Goal: Information Seeking & Learning: Learn about a topic

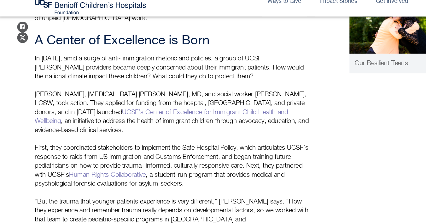
scroll to position [477, 0]
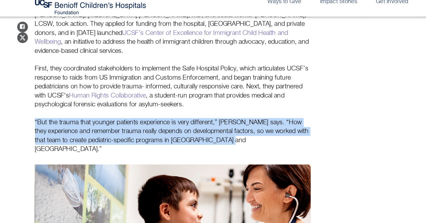
drag, startPoint x: 28, startPoint y: 108, endPoint x: 226, endPoint y: 123, distance: 199.0
click at [226, 131] on p "“But the trauma that younger patients experience is very different,” Noor says.…" at bounding box center [153, 147] width 243 height 32
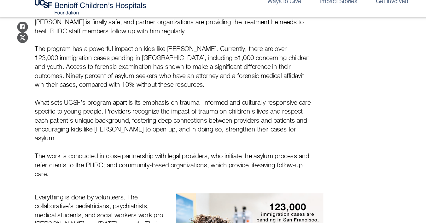
scroll to position [791, 0]
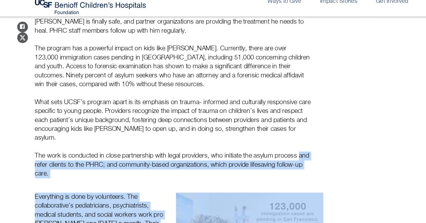
drag, startPoint x: 187, startPoint y: 140, endPoint x: 28, endPoint y: 125, distance: 159.4
click at [33, 160] on p "The work is conducted in close partnership with legal providers, who initiate t…" at bounding box center [153, 172] width 243 height 24
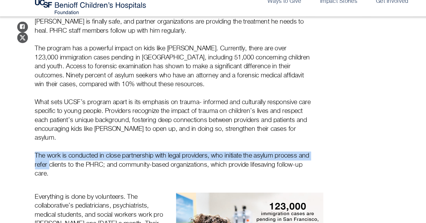
drag, startPoint x: 55, startPoint y: 130, endPoint x: 27, endPoint y: 120, distance: 29.9
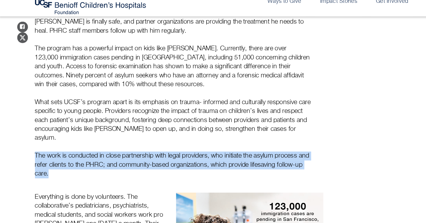
drag, startPoint x: 60, startPoint y: 137, endPoint x: 33, endPoint y: 121, distance: 31.5
click at [33, 160] on p "The work is conducted in close partnership with legal providers, who initiate t…" at bounding box center [153, 172] width 243 height 24
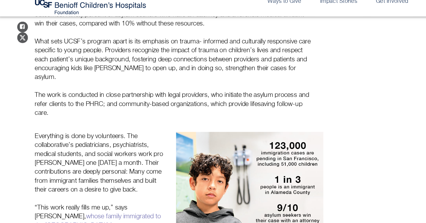
scroll to position [845, 0]
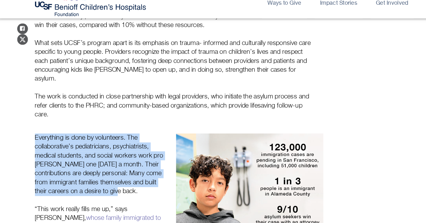
drag, startPoint x: 29, startPoint y: 102, endPoint x: 83, endPoint y: 146, distance: 69.6
click at [83, 146] on div "Everything is done by volunteers. The collaborative’s pediatricians, psychiatri…" at bounding box center [91, 198] width 124 height 110
click at [83, 146] on p "Everything is done by volunteers. The collaborative’s pediatricians, psychiatri…" at bounding box center [91, 170] width 118 height 55
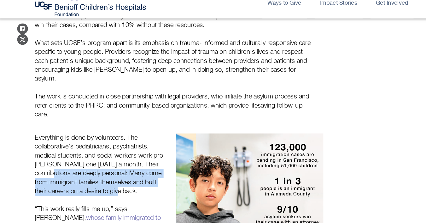
drag, startPoint x: 89, startPoint y: 148, endPoint x: 32, endPoint y: 135, distance: 59.2
click at [32, 143] on p "Everything is done by volunteers. The collaborative’s pediatricians, psychiatri…" at bounding box center [91, 170] width 118 height 55
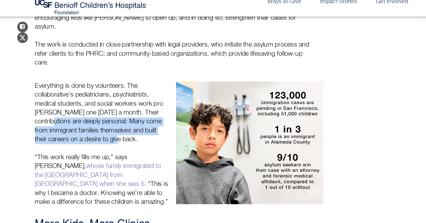
scroll to position [906, 0]
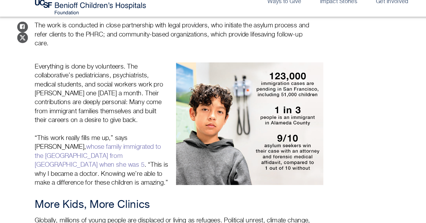
click at [31, 133] on div "Everything is done by volunteers. The collaborative’s pediatricians, psychiatri…" at bounding box center [91, 137] width 124 height 110
click at [61, 153] on link "whose family immigrated to the [GEOGRAPHIC_DATA] from [GEOGRAPHIC_DATA] when sh…" at bounding box center [87, 163] width 111 height 21
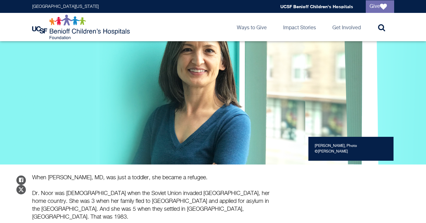
scroll to position [84, 0]
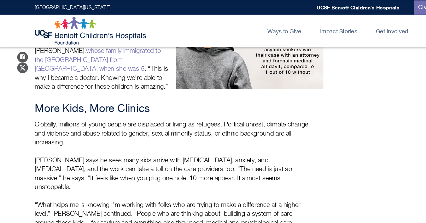
scroll to position [960, 0]
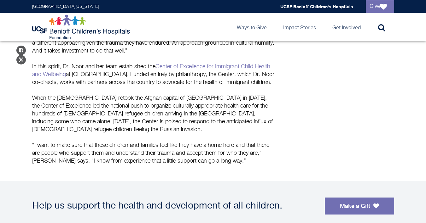
scroll to position [394, 0]
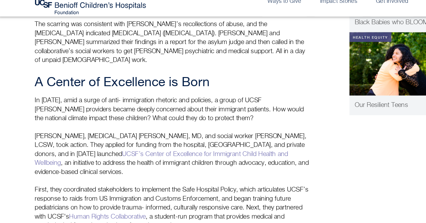
scroll to position [371, 0]
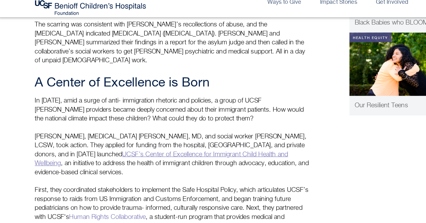
click at [95, 159] on link "UCSF’s Center of Excellence for Immigrant Child Health and Wellbeing" at bounding box center [143, 166] width 223 height 14
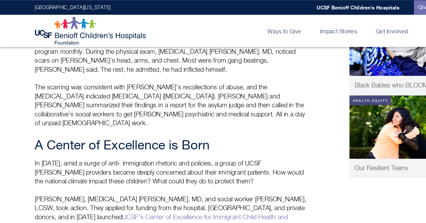
scroll to position [321, 0]
